Goal: Task Accomplishment & Management: Use online tool/utility

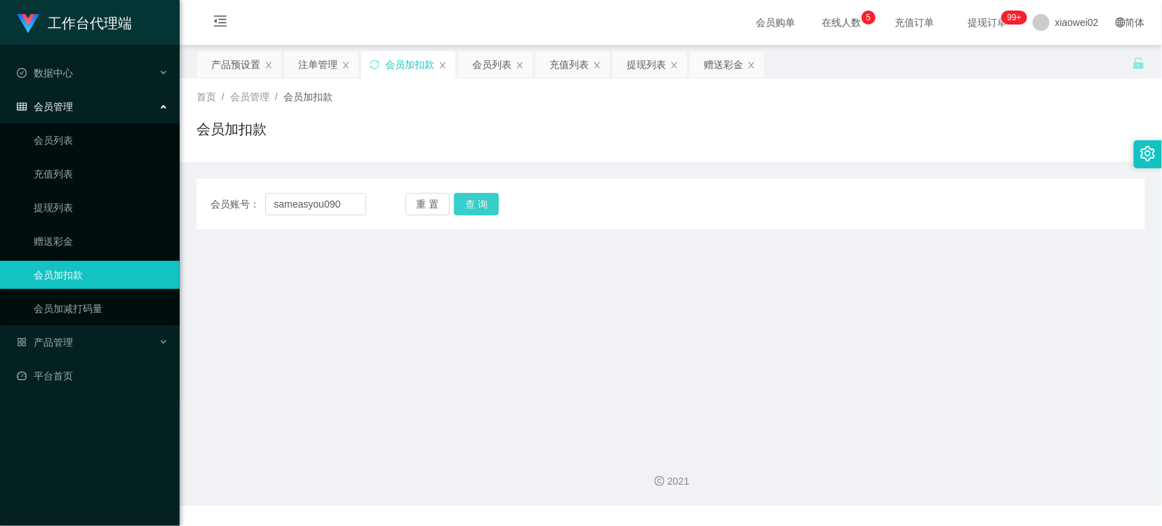
type input "sameasyou090"
click at [461, 199] on button "查 询" at bounding box center [476, 204] width 45 height 22
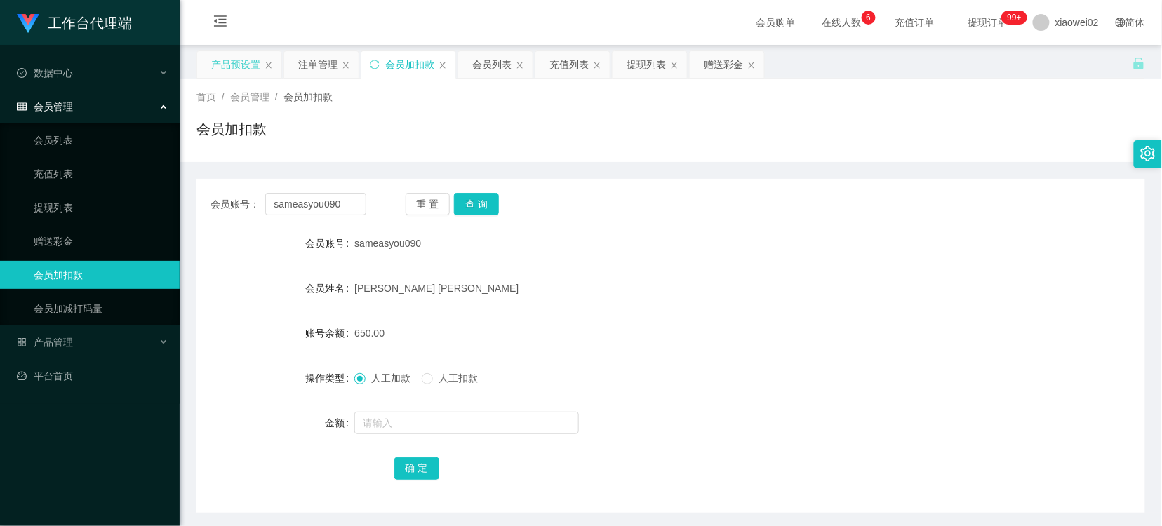
click at [239, 64] on div "产品预设置" at bounding box center [235, 64] width 49 height 27
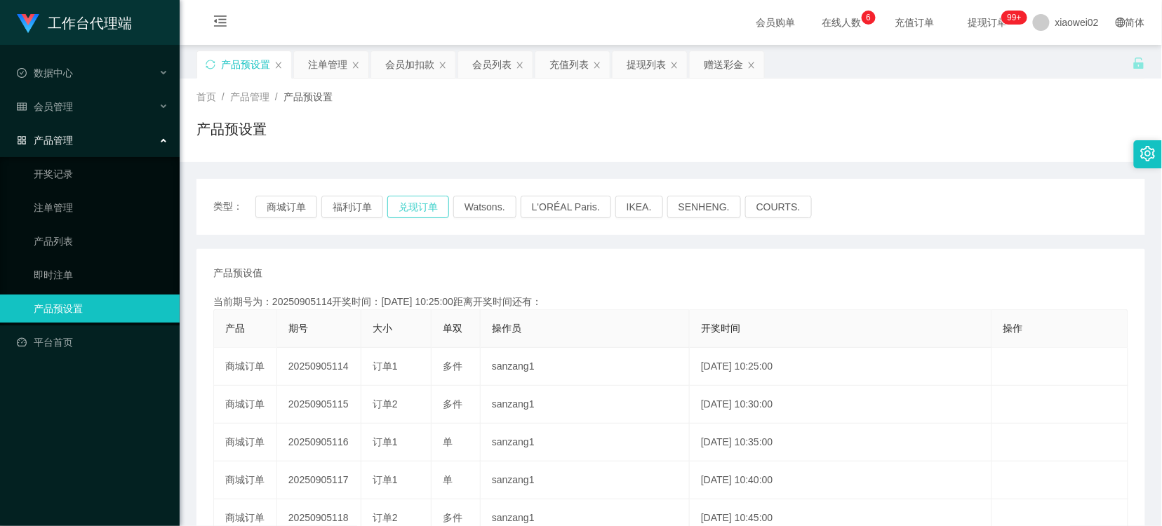
click at [396, 203] on button "兑现订单" at bounding box center [418, 207] width 62 height 22
click at [304, 212] on button "商城订单" at bounding box center [286, 207] width 62 height 22
click at [302, 198] on button "商城订单" at bounding box center [286, 207] width 62 height 22
click at [290, 199] on button "商城订单" at bounding box center [286, 207] width 62 height 22
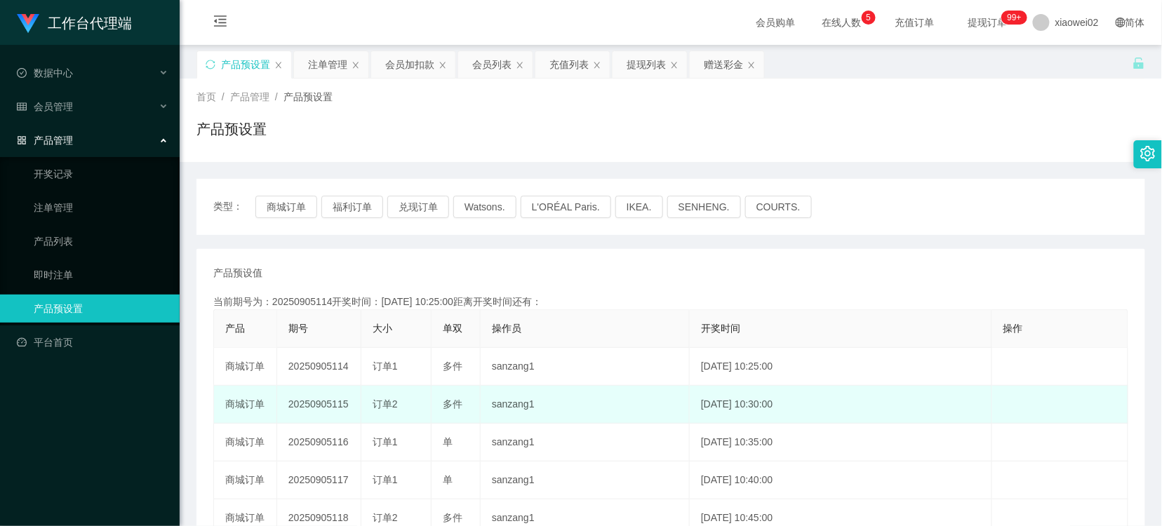
click at [333, 408] on td "20250905115" at bounding box center [319, 405] width 84 height 38
click at [333, 407] on td "20250905115" at bounding box center [319, 405] width 84 height 38
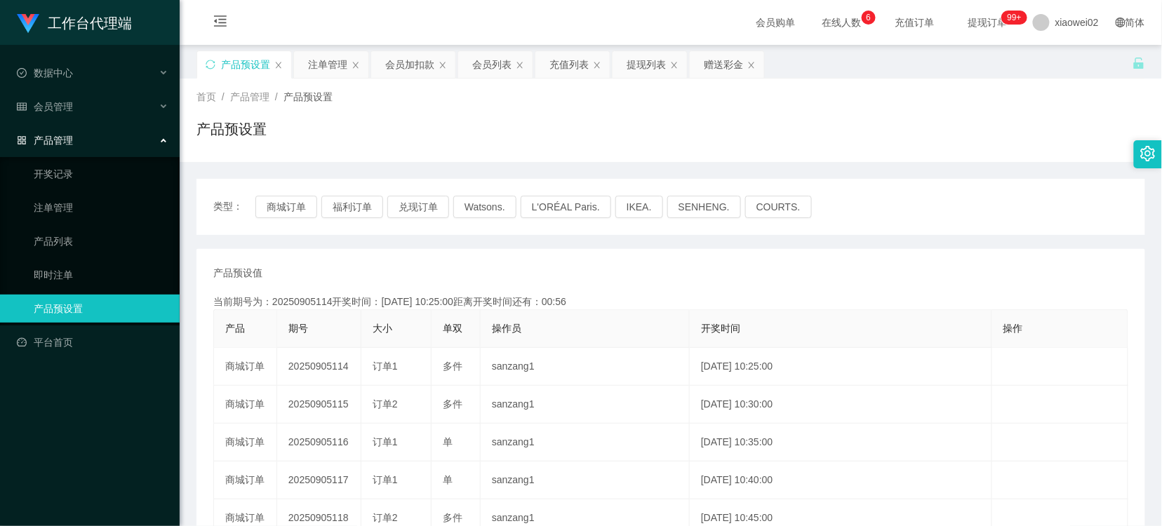
click at [623, 293] on div "产品预设值 添加期号 当前期号为：20250905114开奖时间：2025-09-05 10:25:00距离开奖时间还有：00:56 产品 期号 大小 单双 …" at bounding box center [670, 519] width 915 height 506
click at [745, 267] on div "产品预设值 添加期号" at bounding box center [670, 273] width 915 height 15
click at [307, 202] on button "商城订单" at bounding box center [286, 207] width 62 height 22
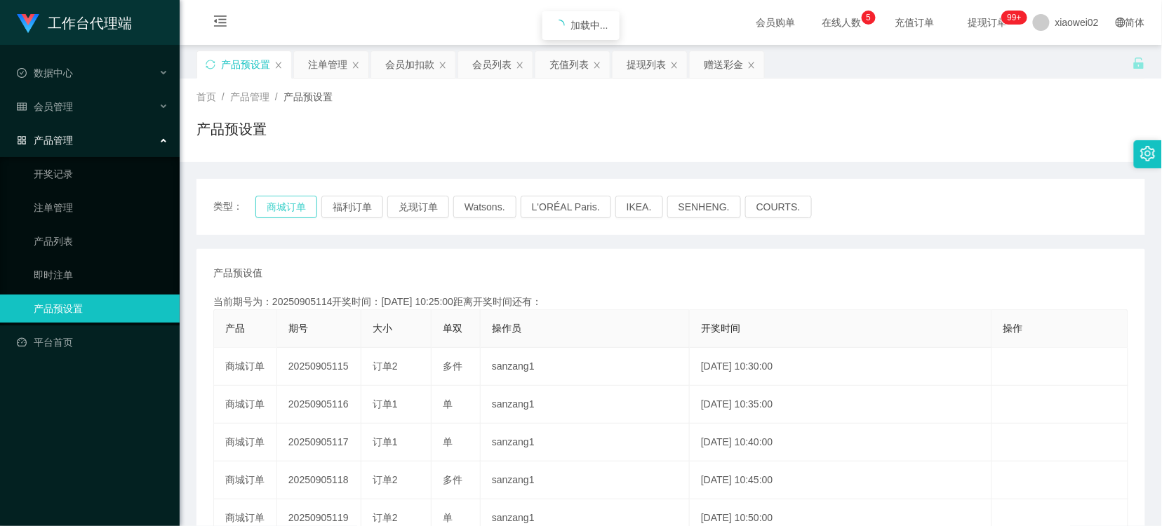
click at [307, 202] on button "商城订单" at bounding box center [286, 207] width 62 height 22
click at [580, 293] on div "产品预设值 添加期号 当前期号为：20250905115开奖时间：2025-09-05 10:30:00距离开奖时间还有：03:14 产品 期号 大小 单双 …" at bounding box center [670, 519] width 915 height 506
click at [293, 204] on button "商城订单" at bounding box center [286, 207] width 62 height 22
click at [290, 203] on button "商城订单" at bounding box center [286, 207] width 62 height 22
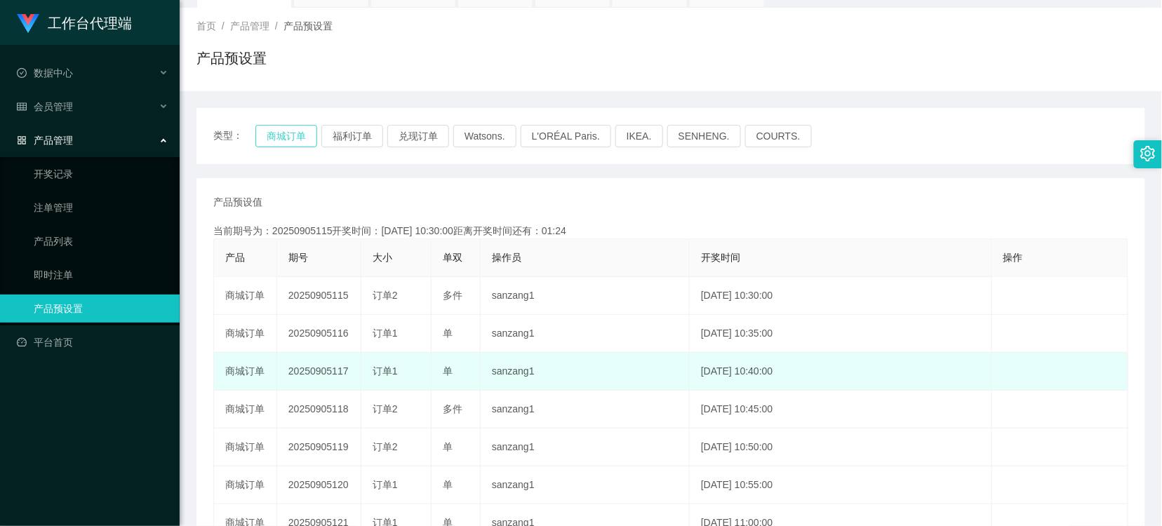
scroll to position [78, 0]
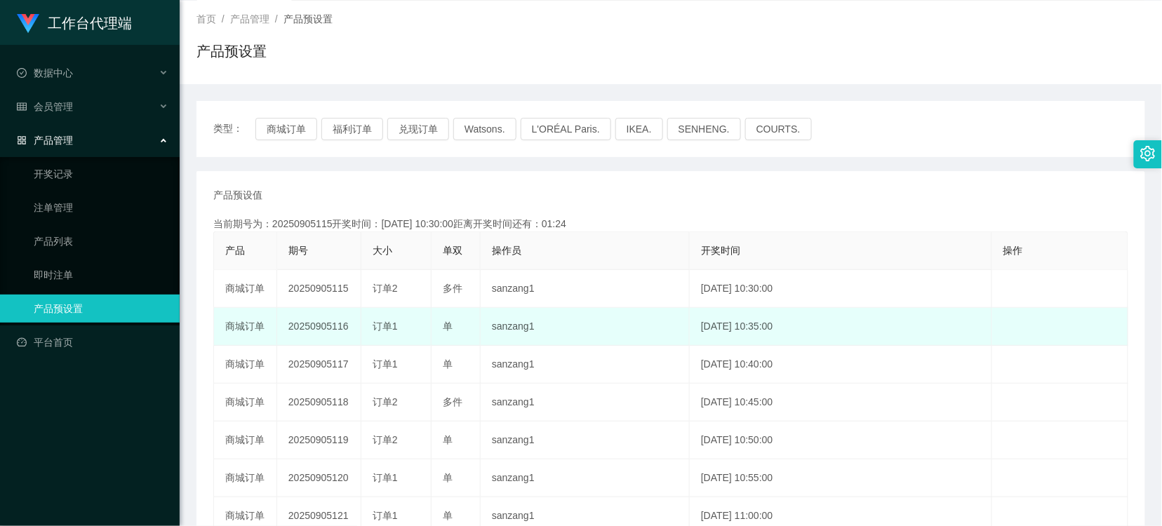
click at [341, 328] on td "20250905116" at bounding box center [319, 327] width 84 height 38
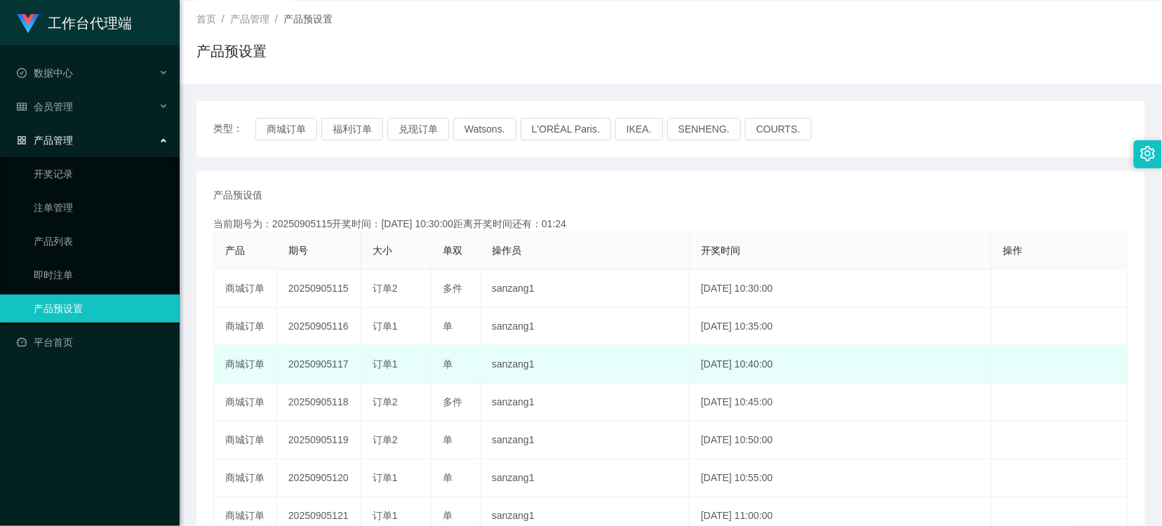
copy td "20250905116"
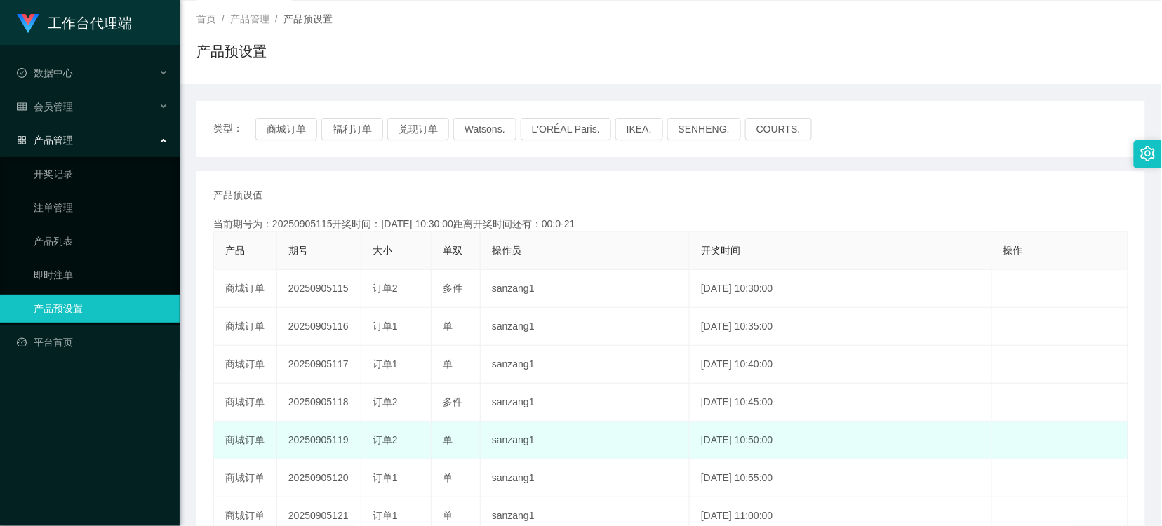
click at [580, 428] on td "sanzang1" at bounding box center [585, 441] width 209 height 38
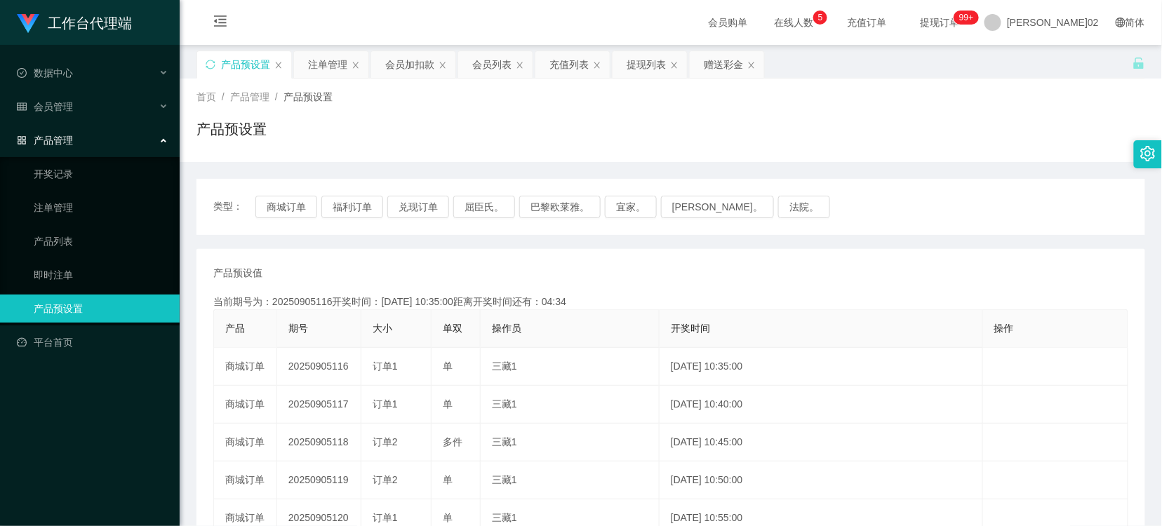
click at [849, 276] on div "产品预设值 添加期号" at bounding box center [670, 273] width 915 height 15
